Goal: Find specific page/section: Find specific page/section

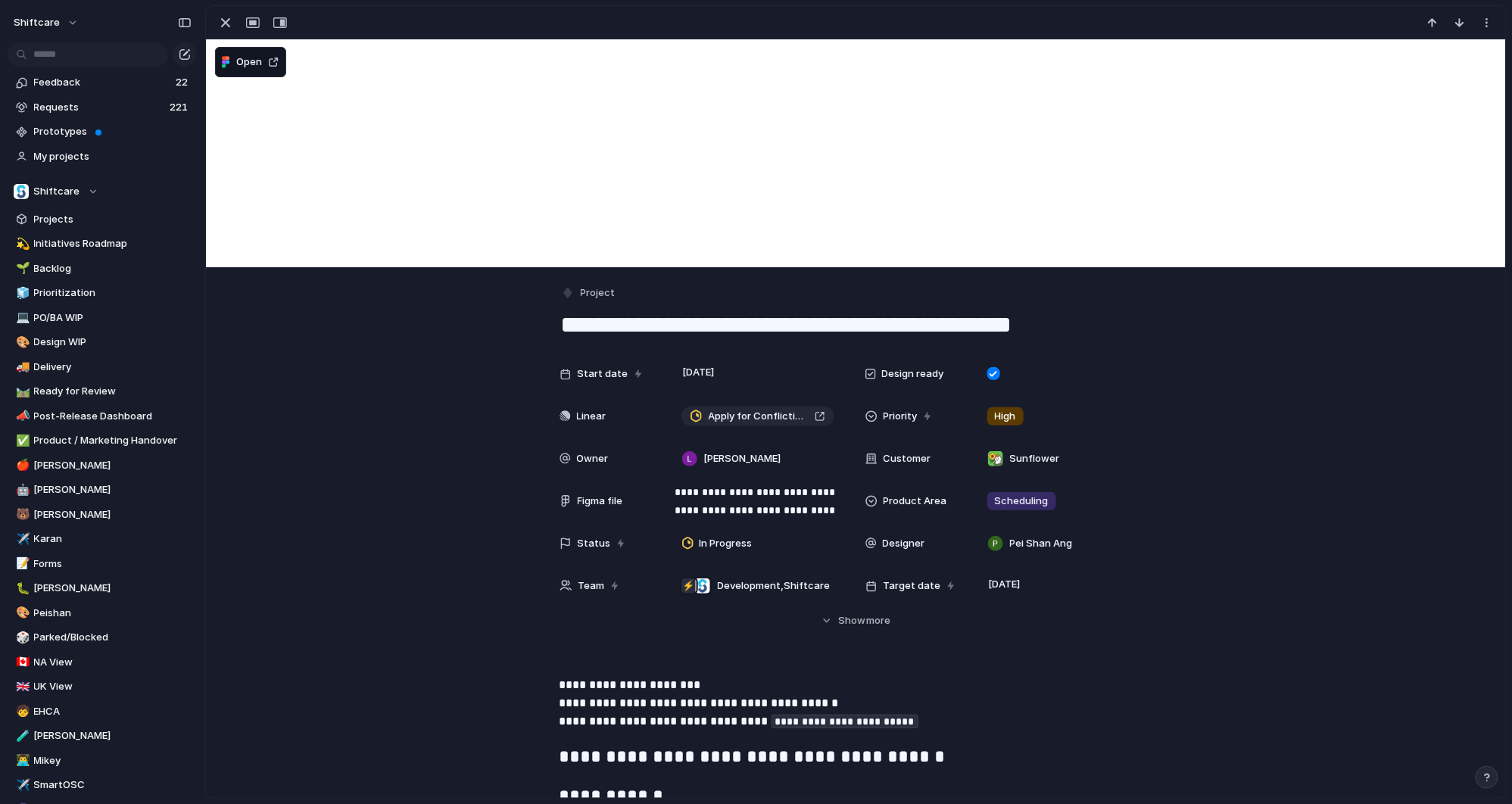
scroll to position [2169, 0]
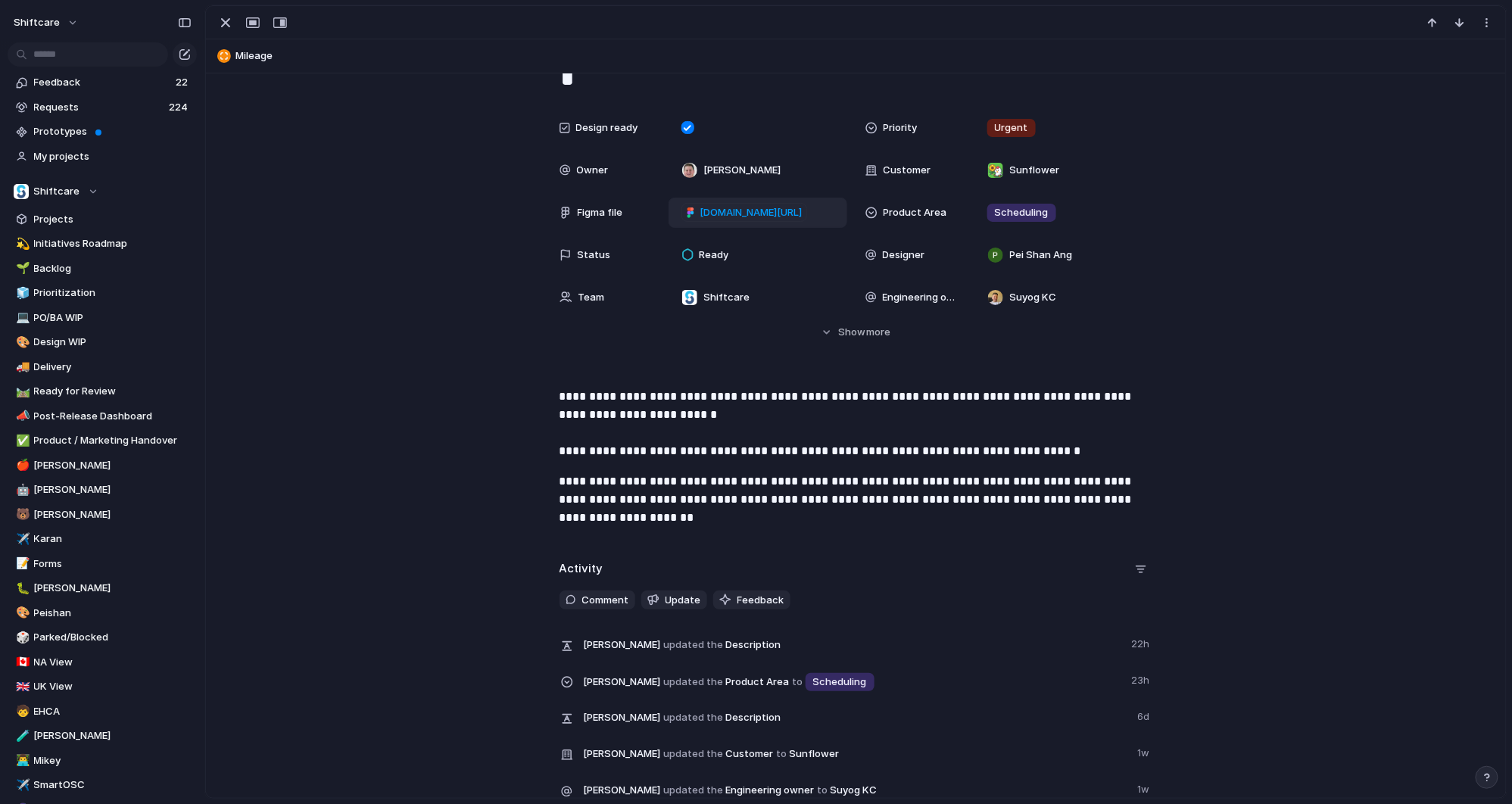
scroll to position [311, 0]
click at [755, 208] on span "[DOMAIN_NAME][URL]" at bounding box center [750, 212] width 102 height 15
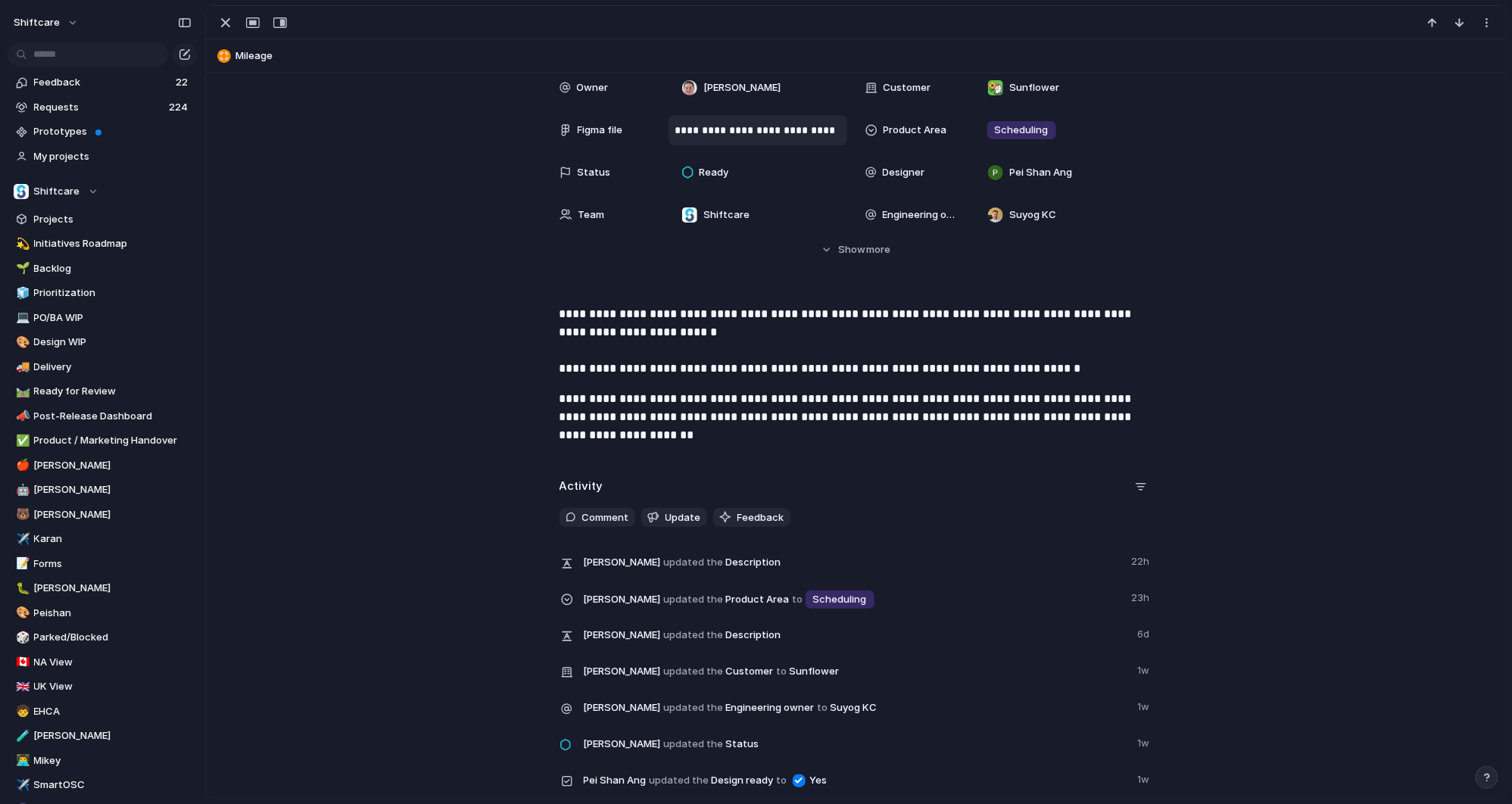
scroll to position [390, 0]
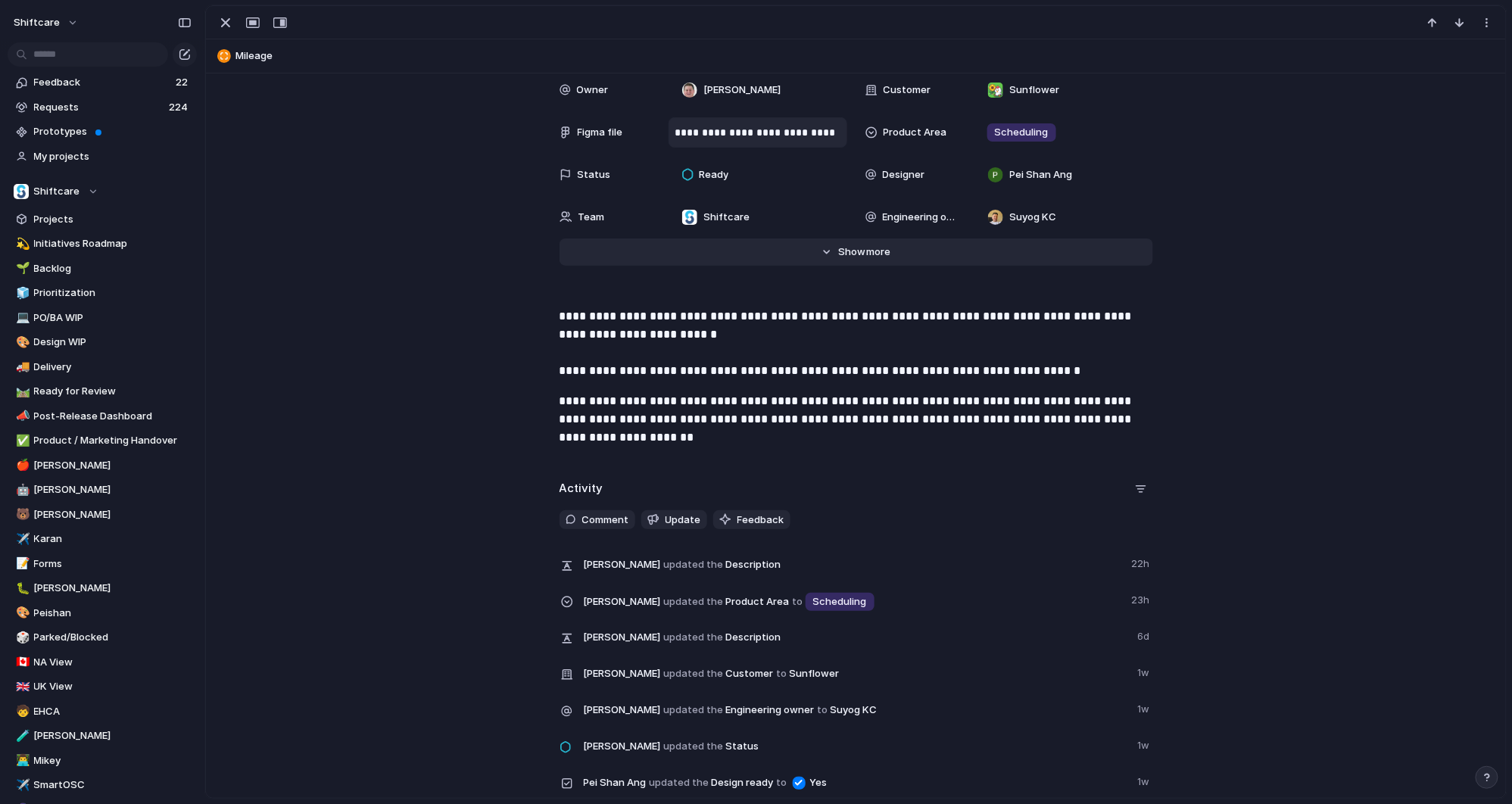
click at [839, 256] on span "Show" at bounding box center [851, 252] width 27 height 15
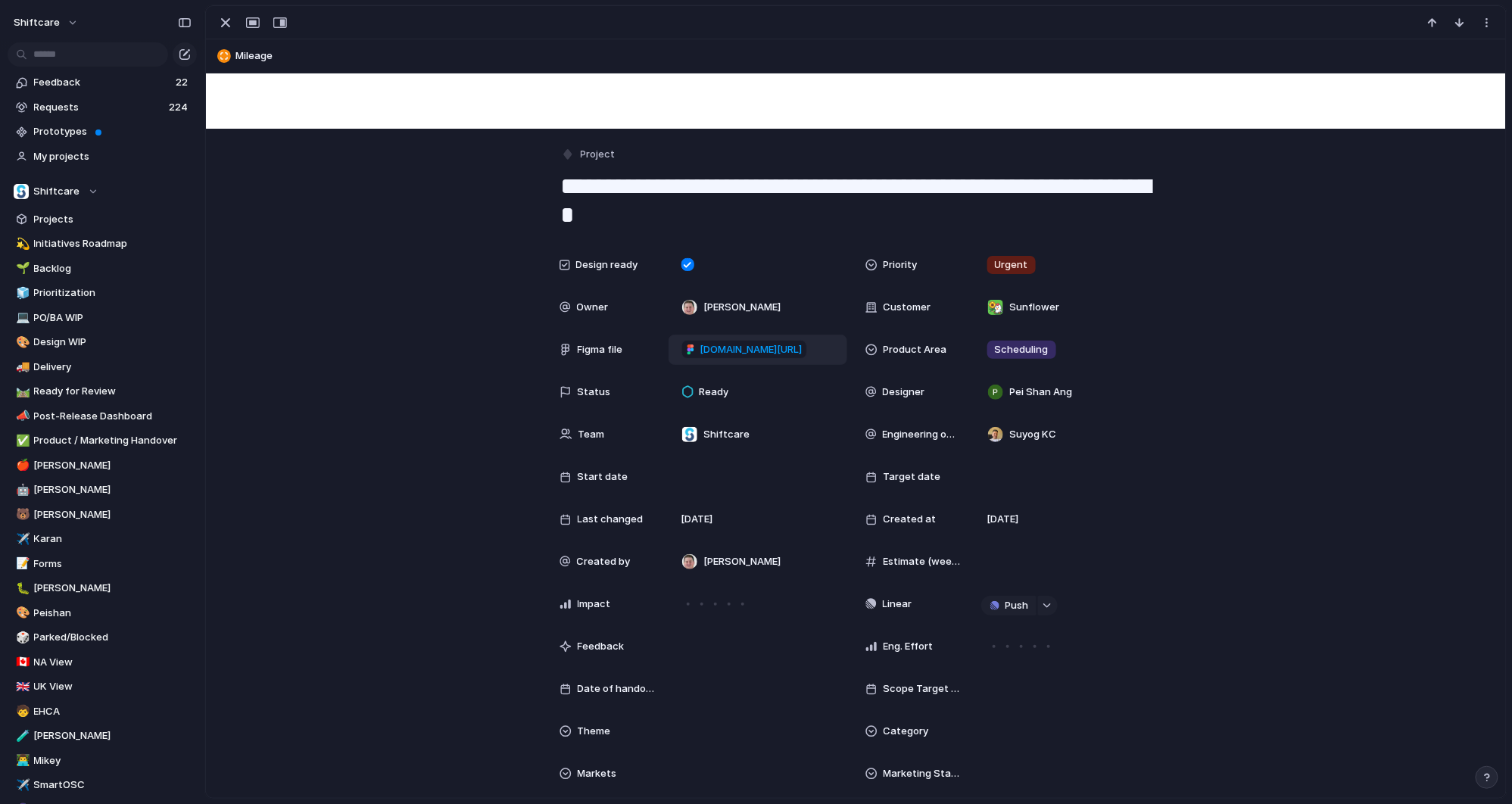
scroll to position [160, 0]
